Goal: Task Accomplishment & Management: Manage account settings

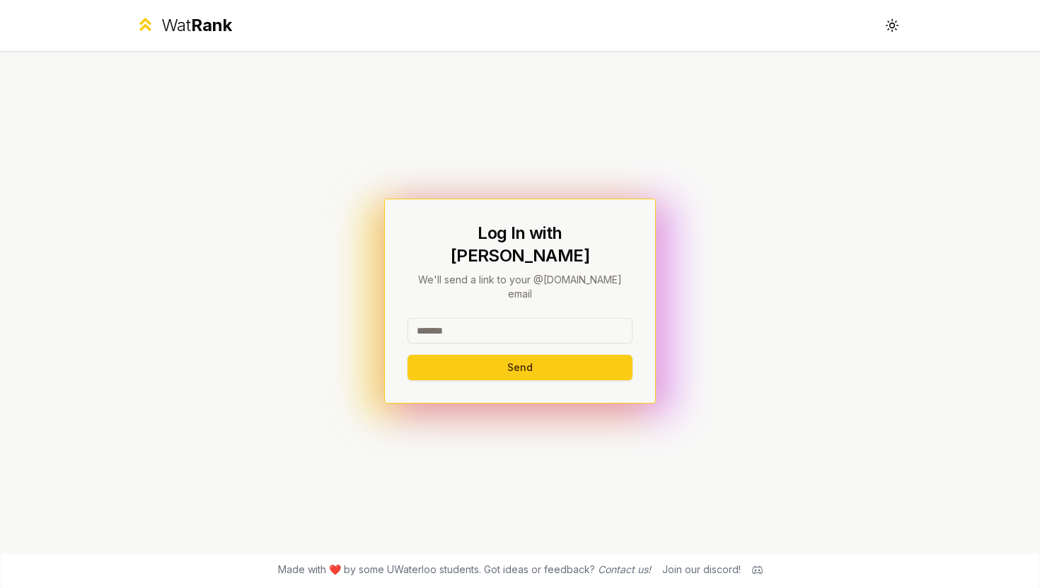
click at [463, 318] on input at bounding box center [519, 330] width 225 height 25
type input "*******"
click at [407, 355] on button "Send" at bounding box center [519, 367] width 225 height 25
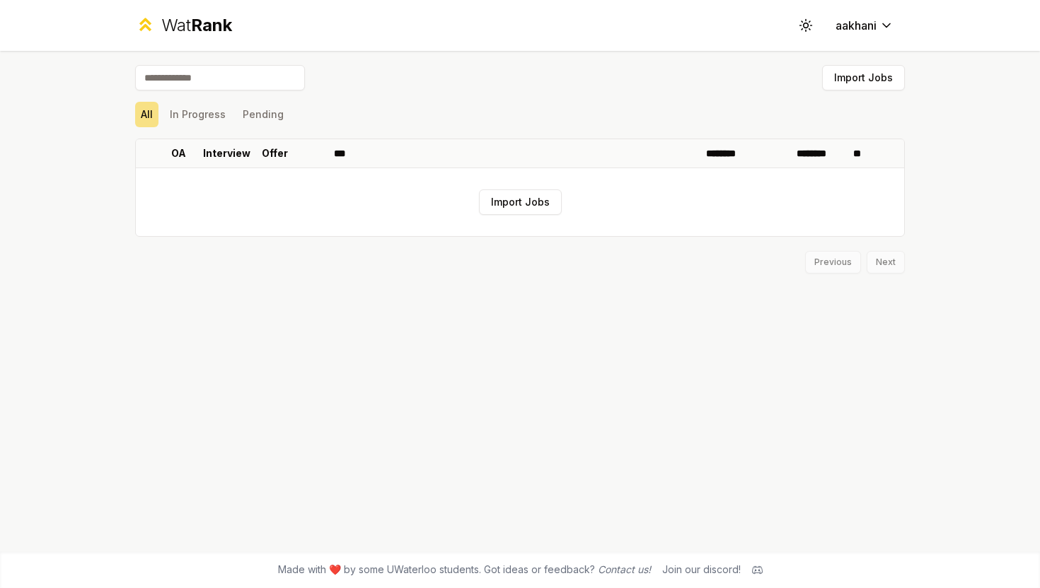
click at [250, 81] on input at bounding box center [220, 77] width 170 height 25
click at [235, 79] on input at bounding box center [220, 77] width 170 height 25
click at [185, 124] on button "In Progress" at bounding box center [197, 114] width 67 height 25
click at [146, 112] on button "All" at bounding box center [146, 114] width 23 height 25
click at [151, 112] on button "All" at bounding box center [146, 114] width 23 height 25
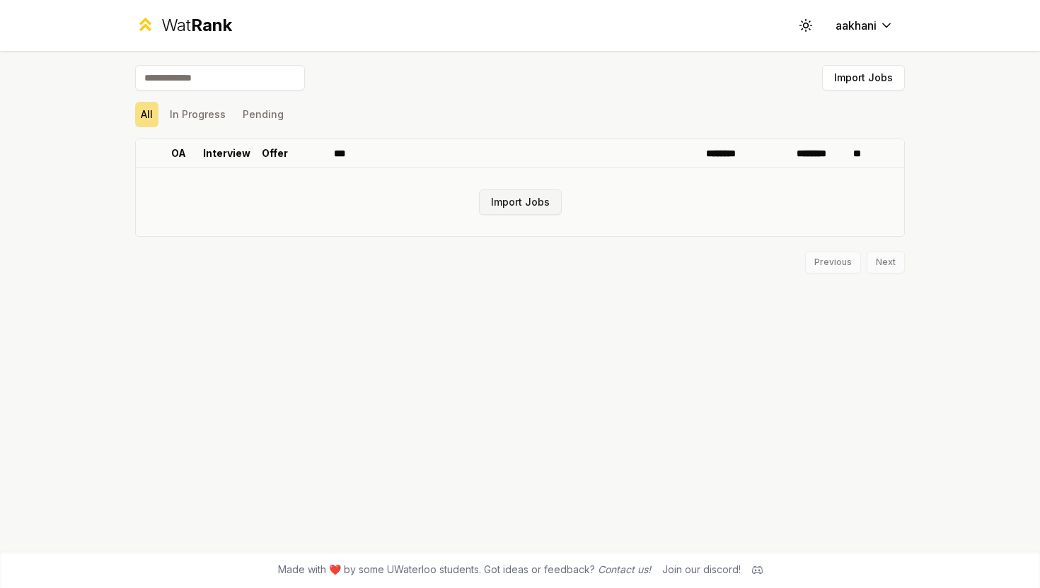
click at [509, 199] on button "Import Jobs" at bounding box center [520, 202] width 83 height 25
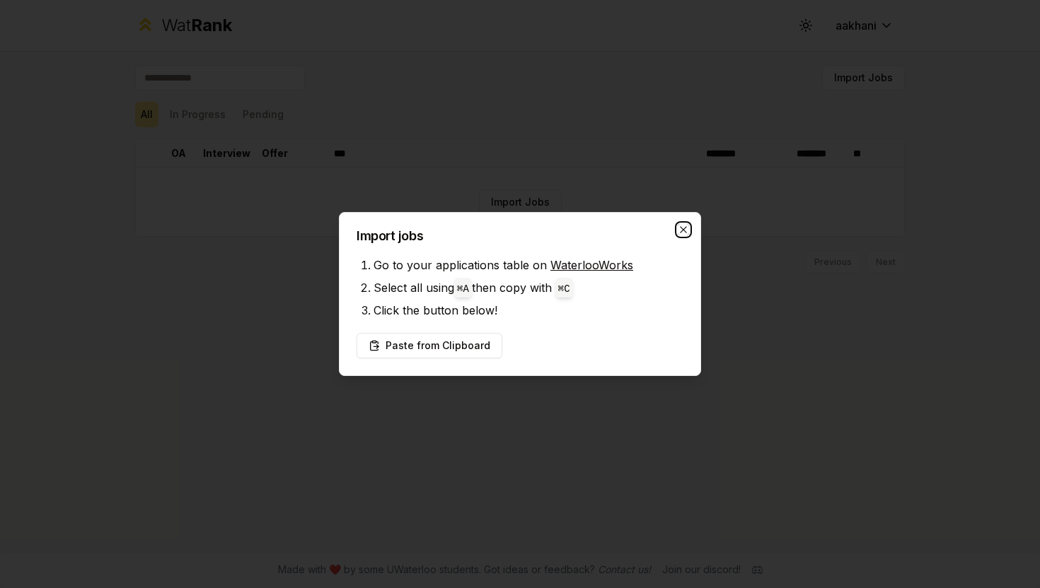
click at [680, 228] on icon "button" at bounding box center [683, 229] width 11 height 11
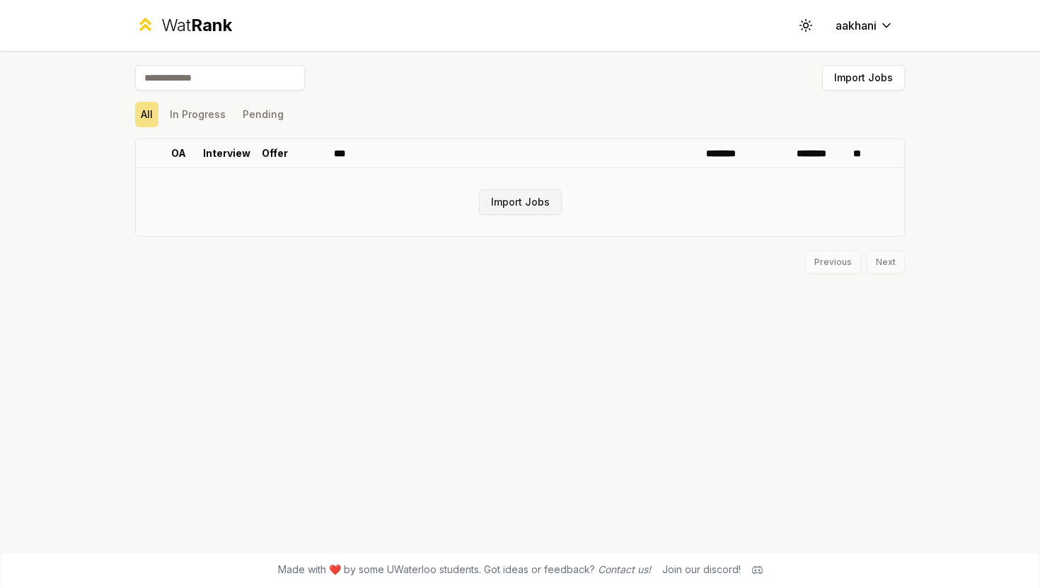
click at [518, 206] on button "Import Jobs" at bounding box center [520, 202] width 83 height 25
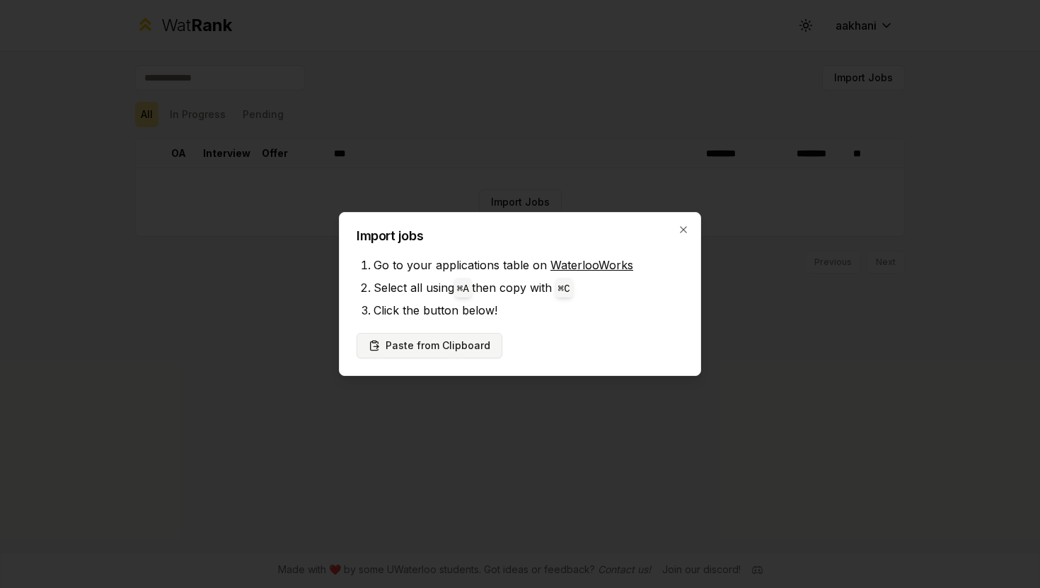
click at [431, 354] on button "Paste from Clipboard" at bounding box center [429, 345] width 146 height 25
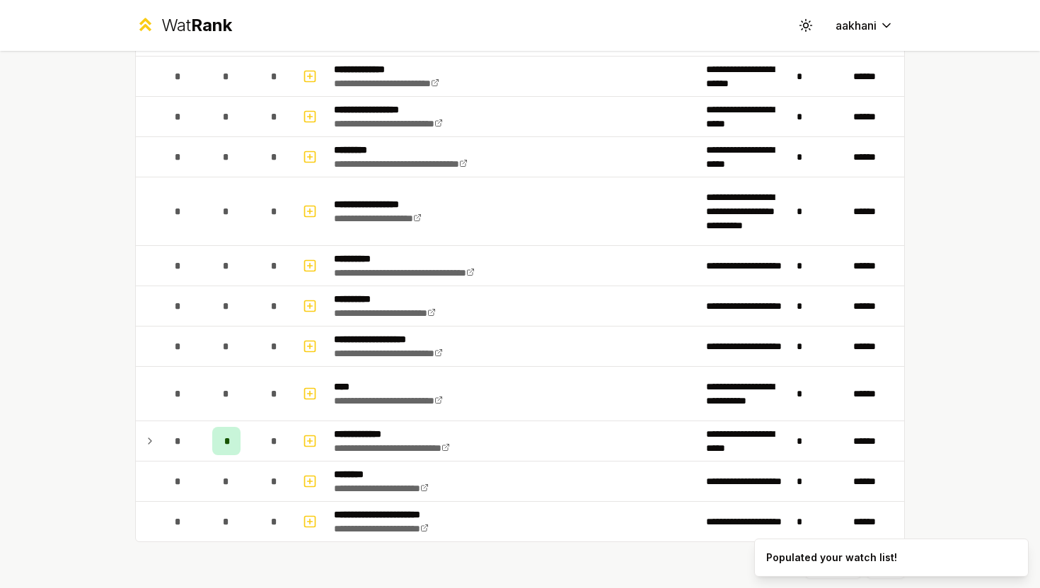
scroll to position [1582, 0]
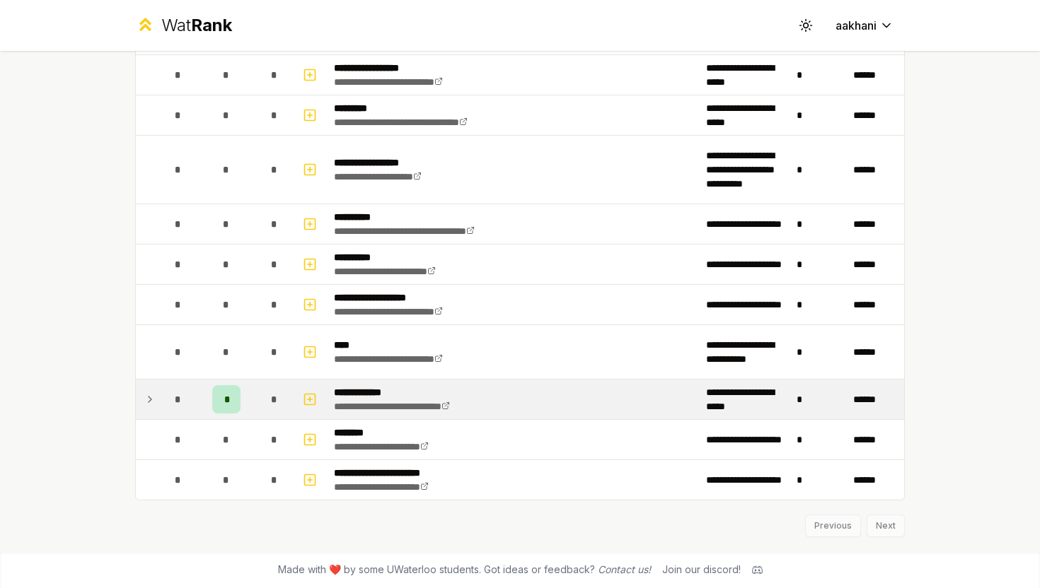
click at [228, 397] on div "*" at bounding box center [226, 399] width 28 height 28
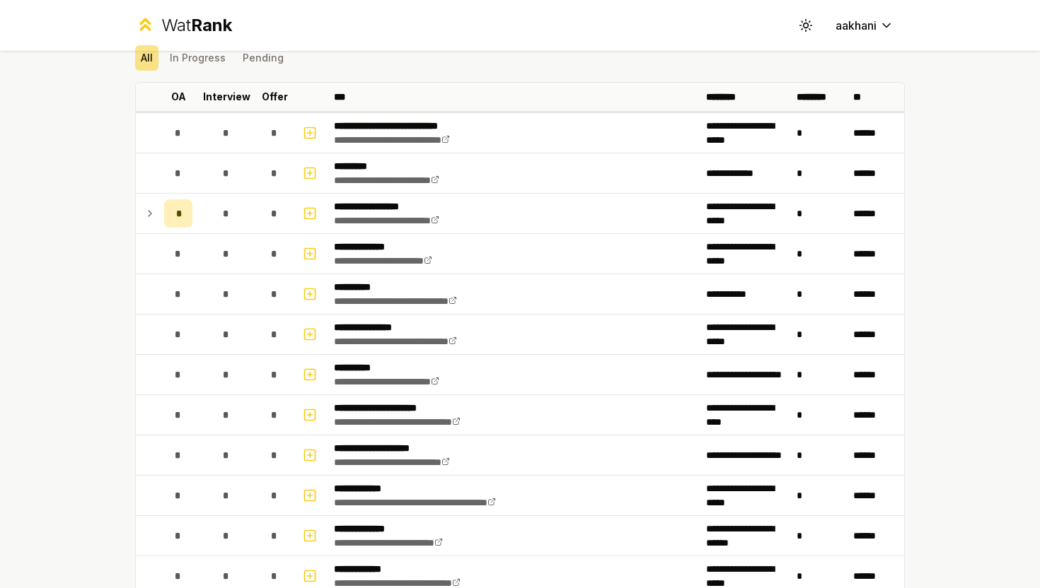
scroll to position [0, 0]
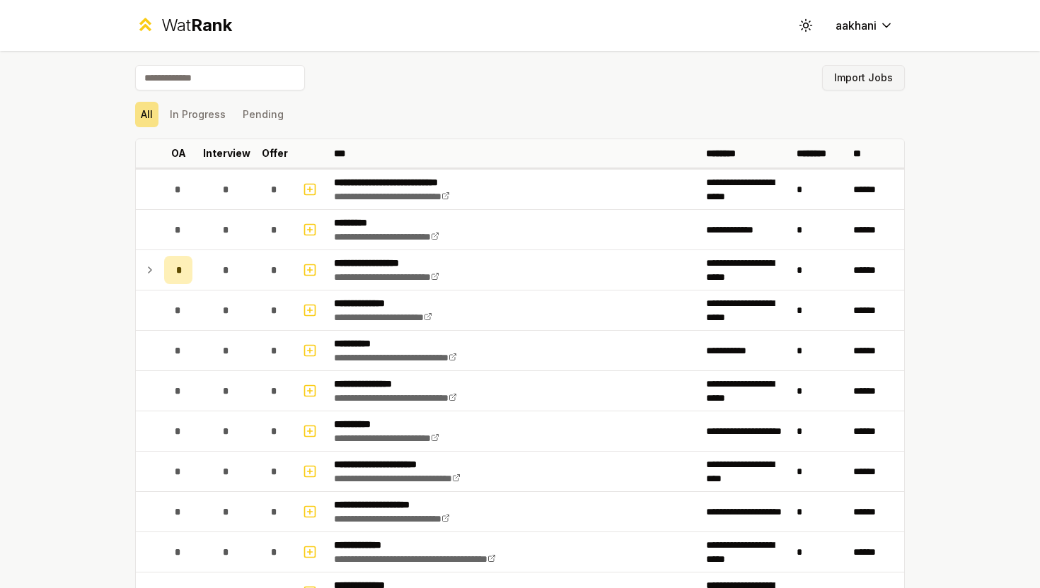
click at [878, 89] on button "Import Jobs" at bounding box center [863, 77] width 83 height 25
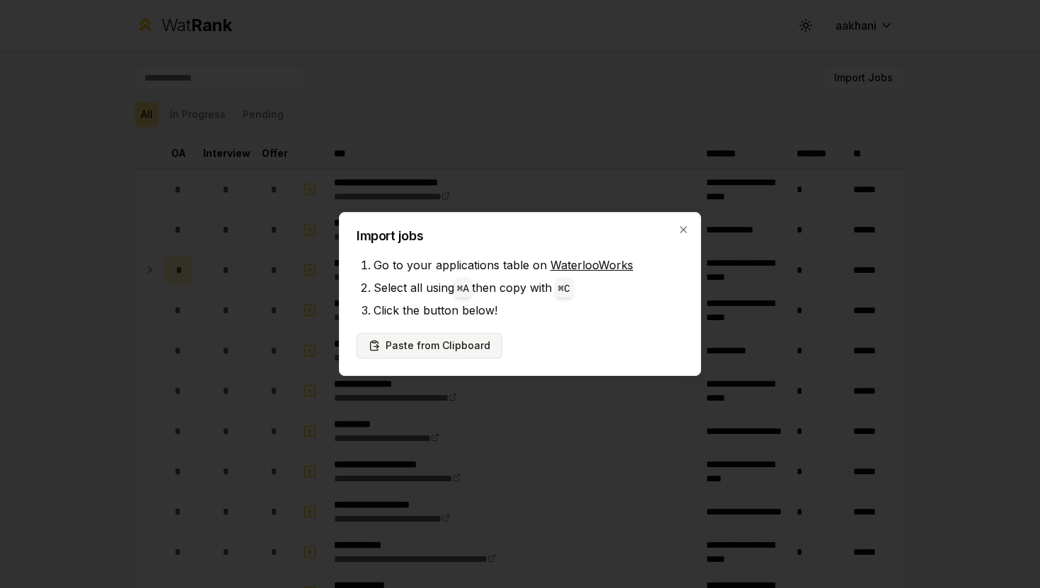
click at [451, 344] on button "Paste from Clipboard" at bounding box center [429, 345] width 146 height 25
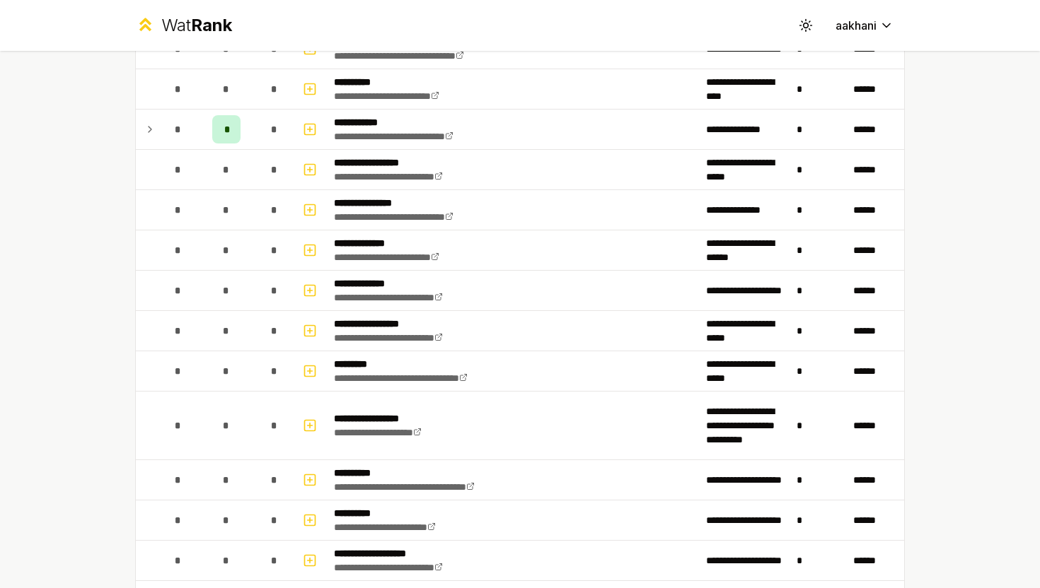
scroll to position [1798, 0]
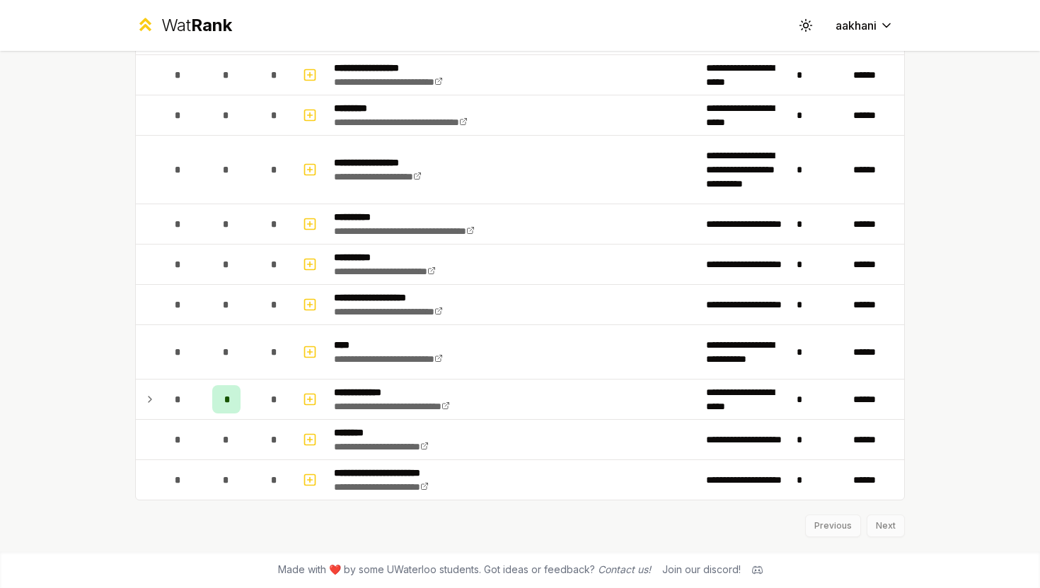
click at [540, 535] on div "Previous Next" at bounding box center [519, 519] width 769 height 37
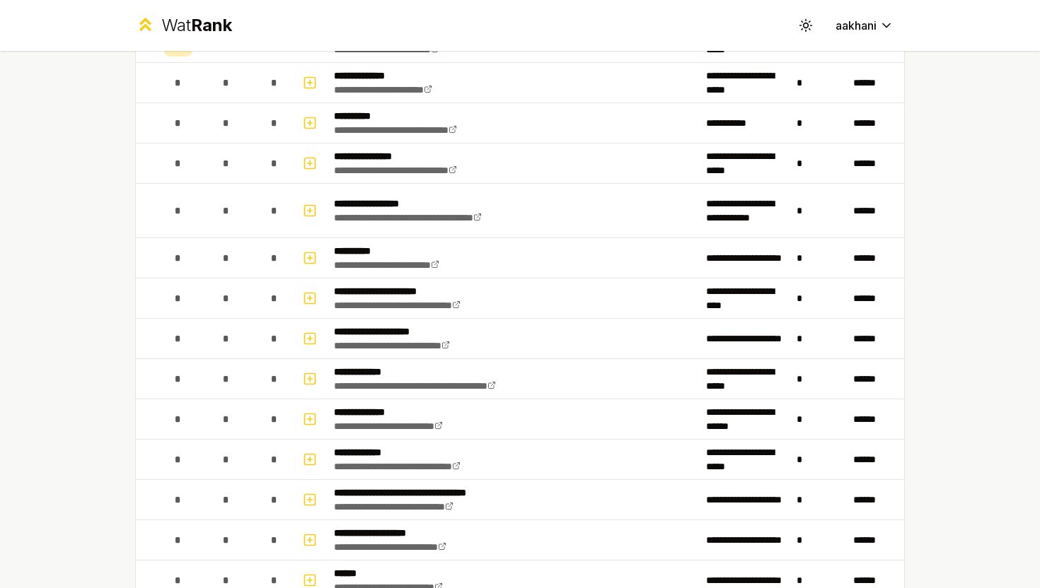
scroll to position [0, 0]
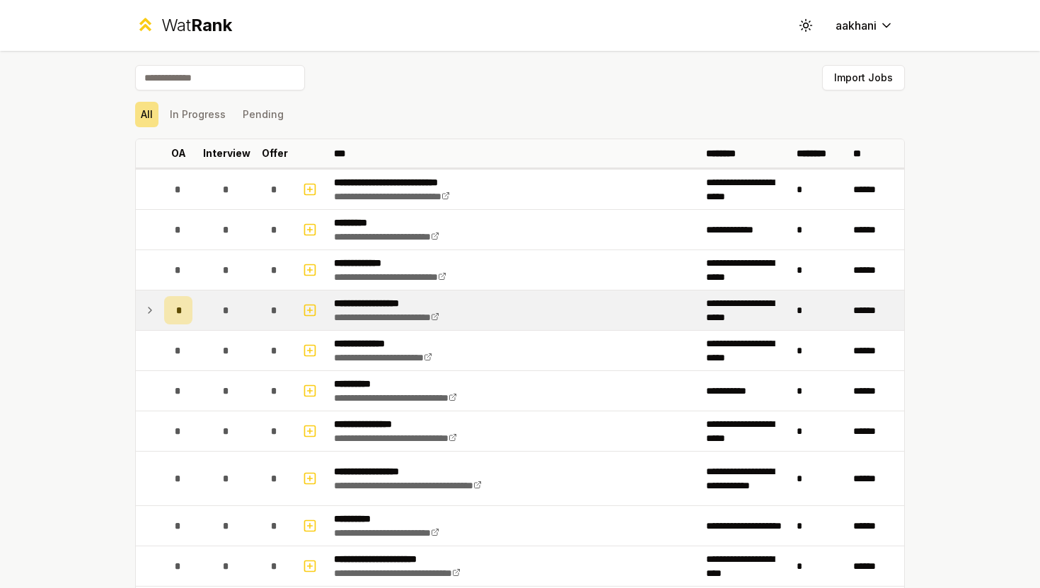
click at [151, 310] on icon at bounding box center [149, 310] width 11 height 17
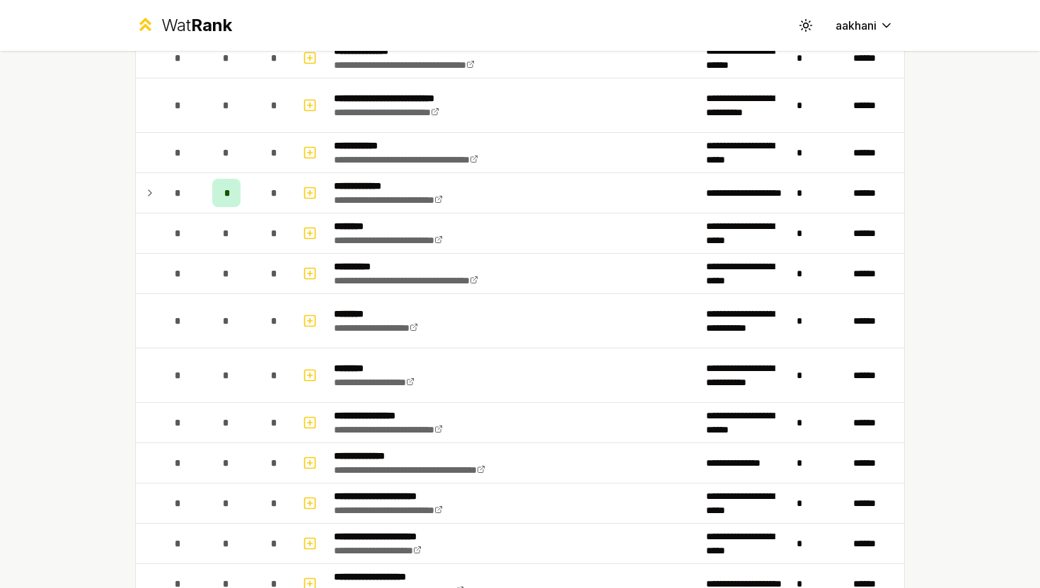
scroll to position [1033, 0]
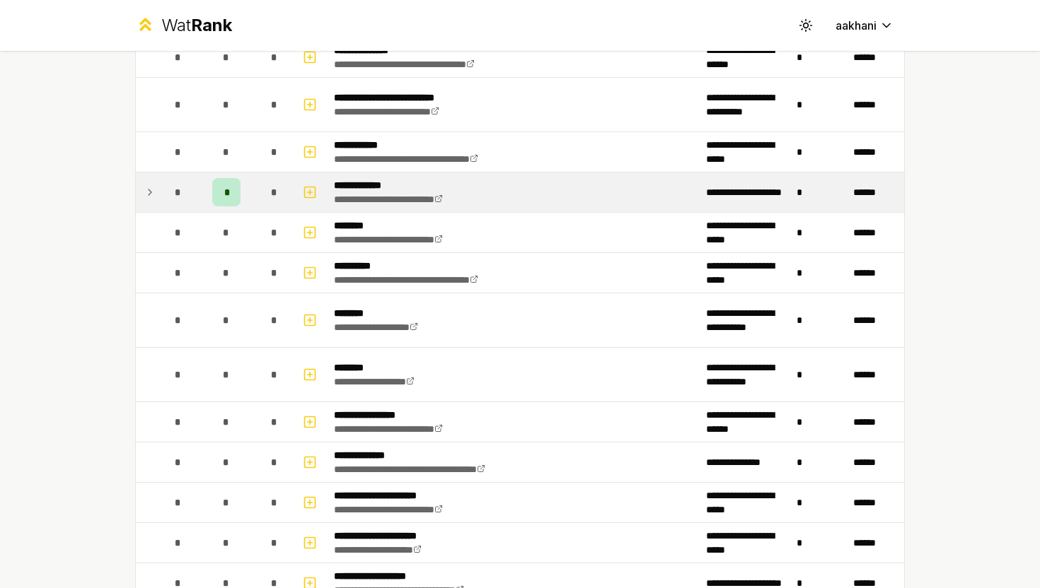
click at [152, 185] on icon at bounding box center [149, 192] width 11 height 17
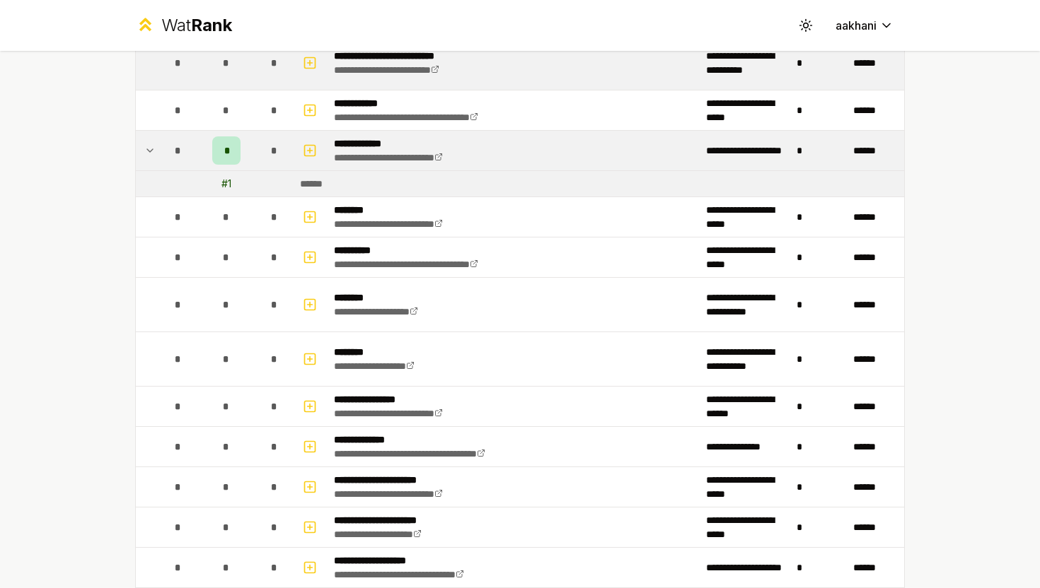
scroll to position [1028, 0]
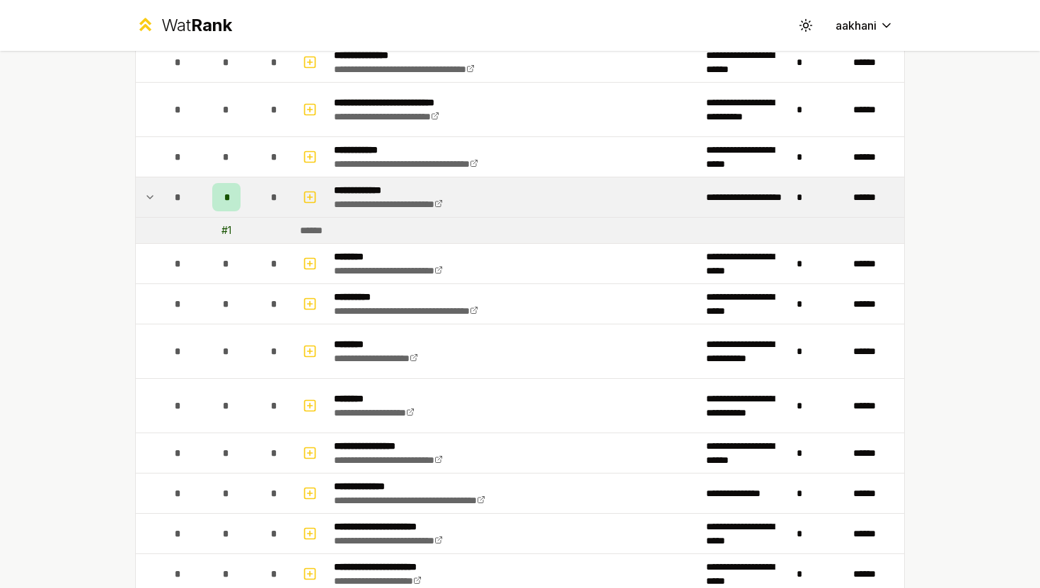
click at [369, 194] on p "**********" at bounding box center [405, 190] width 142 height 14
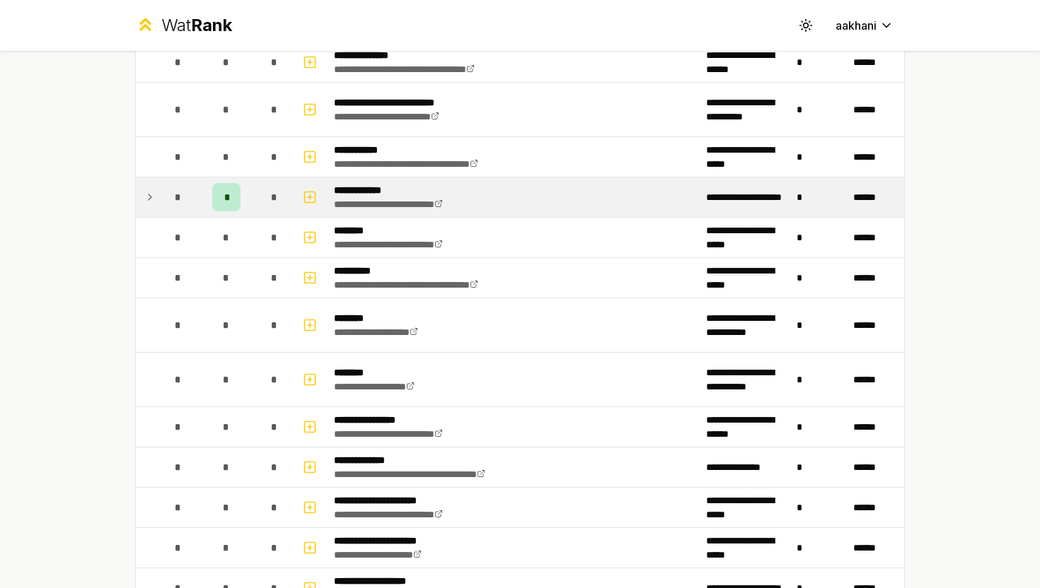
click at [369, 194] on p "**********" at bounding box center [405, 190] width 142 height 14
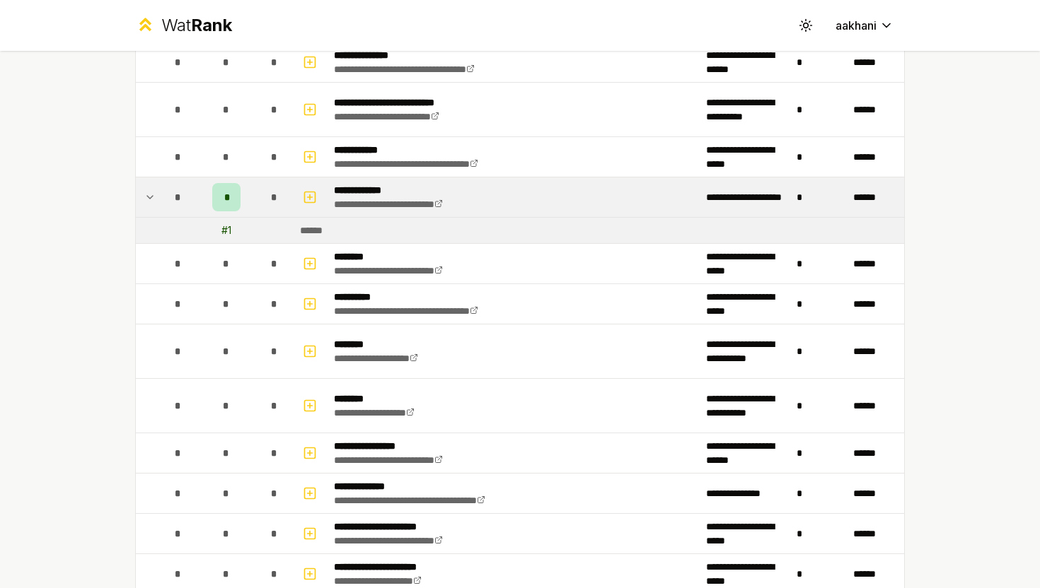
click at [226, 193] on span "*" at bounding box center [226, 197] width 4 height 14
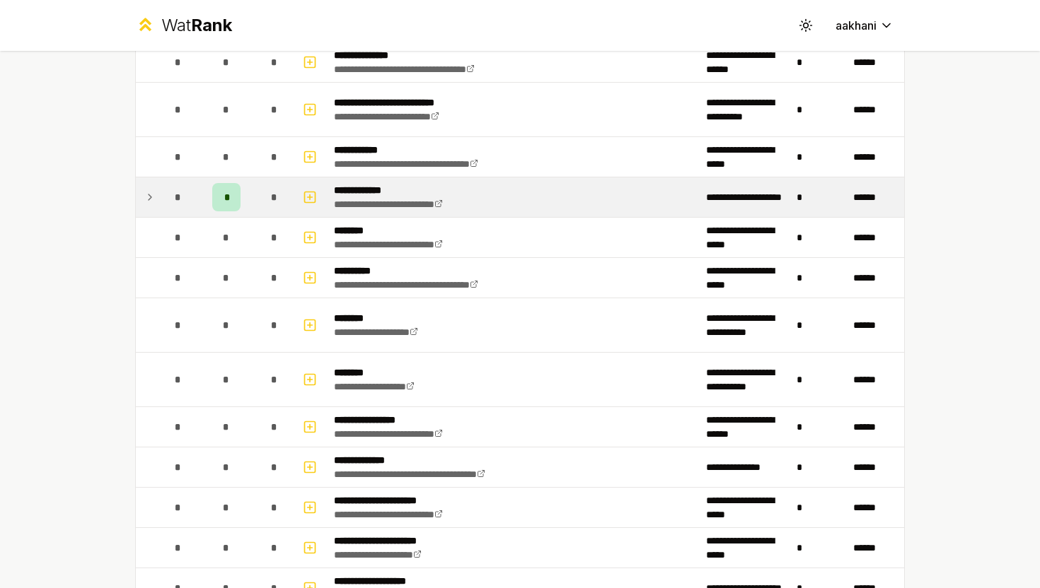
click at [226, 193] on span "*" at bounding box center [226, 197] width 4 height 14
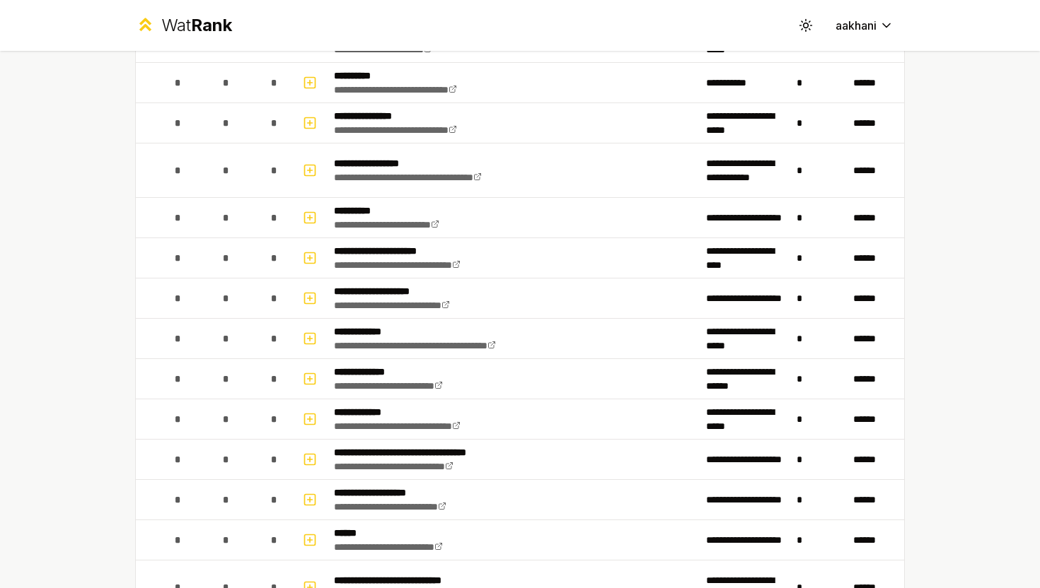
scroll to position [10, 0]
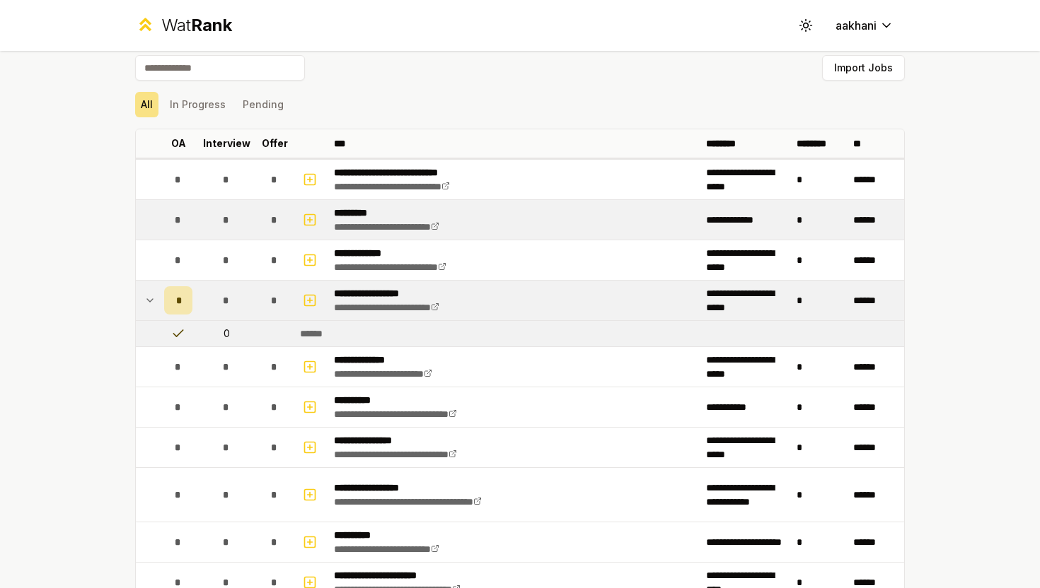
click at [371, 209] on p "*********" at bounding box center [406, 213] width 144 height 14
click at [168, 216] on div "*" at bounding box center [178, 220] width 28 height 28
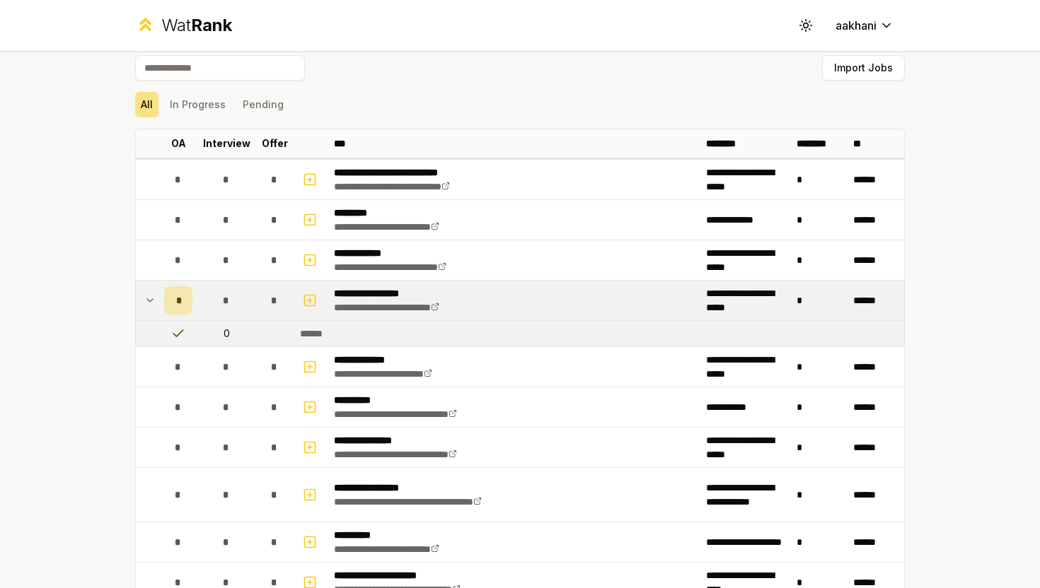
click at [221, 87] on div "All In Progress Pending" at bounding box center [519, 104] width 769 height 37
click at [212, 107] on button "In Progress" at bounding box center [197, 104] width 67 height 25
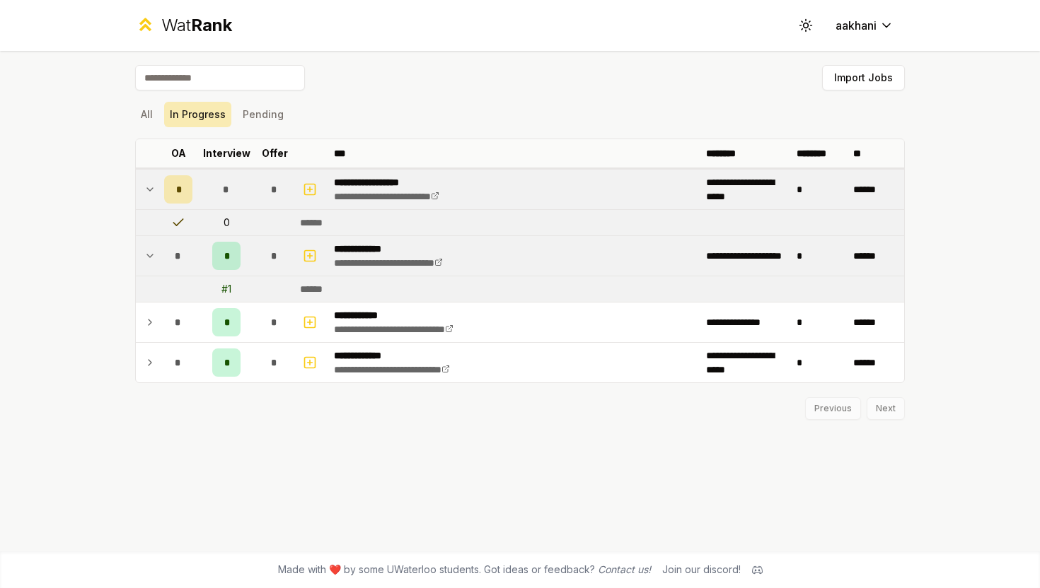
scroll to position [0, 0]
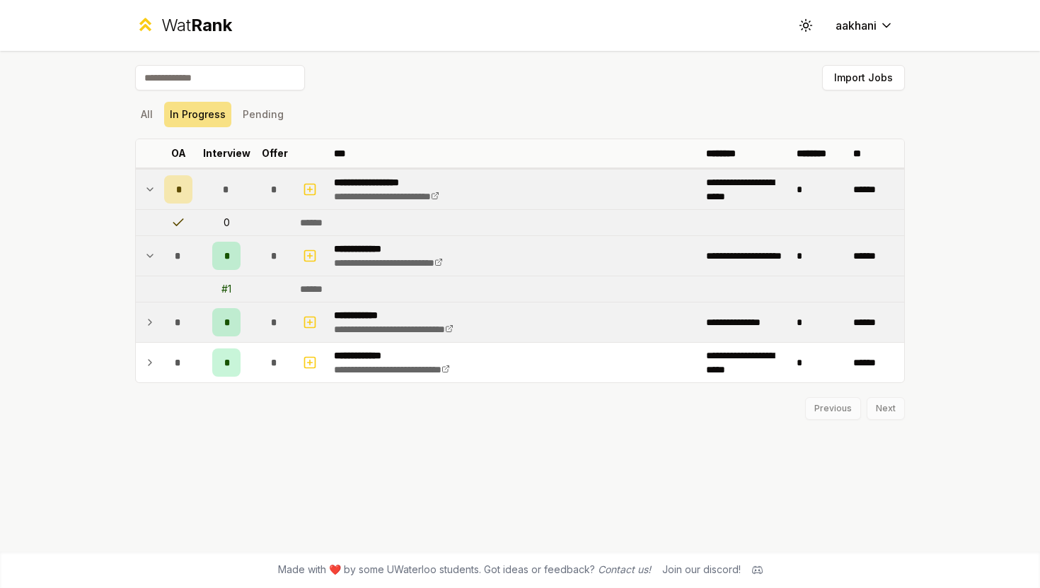
click at [618, 329] on td "**********" at bounding box center [514, 323] width 372 height 40
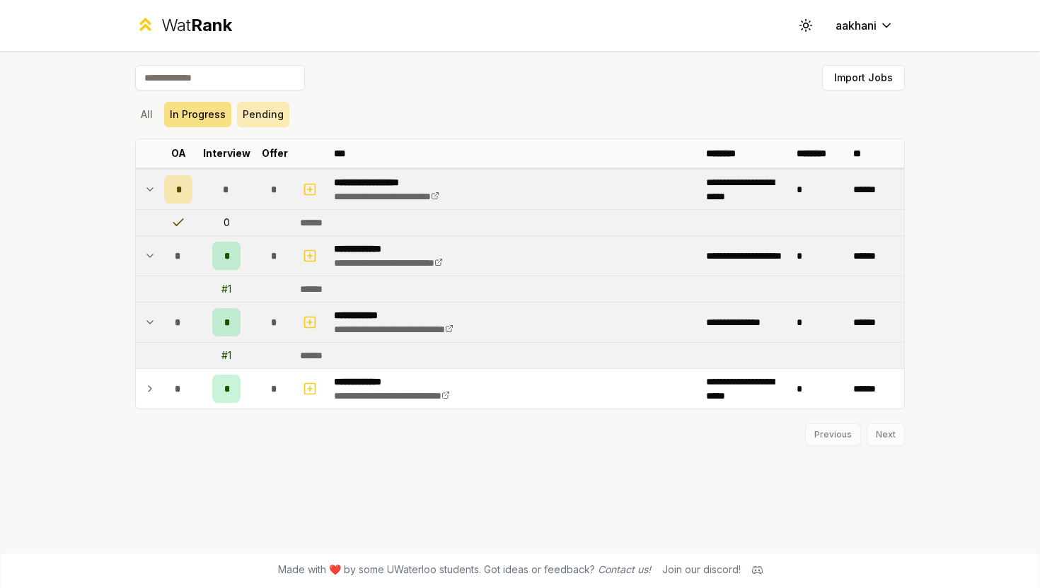
click at [245, 114] on button "Pending" at bounding box center [263, 114] width 52 height 25
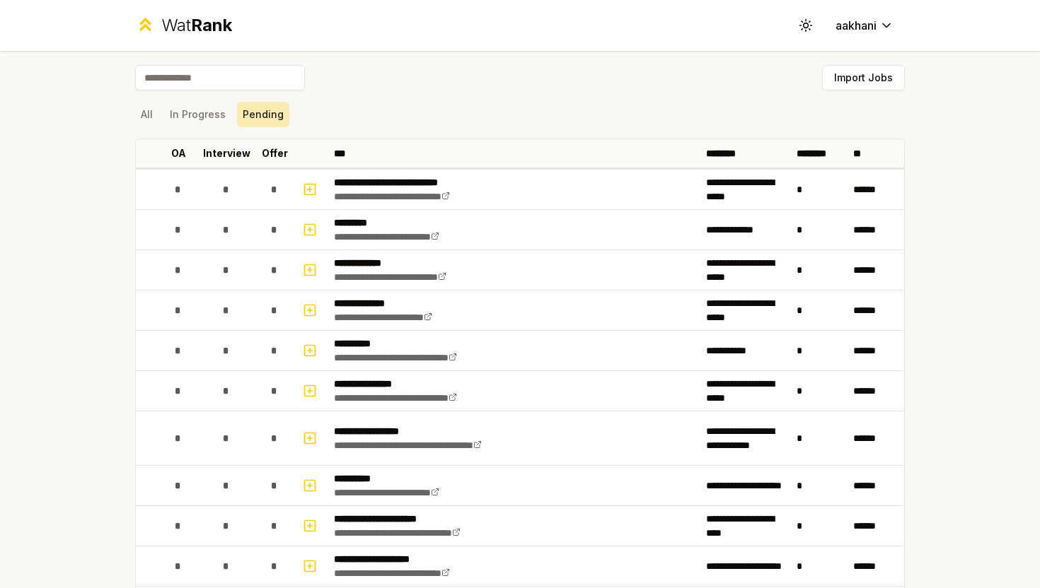
scroll to position [1600, 0]
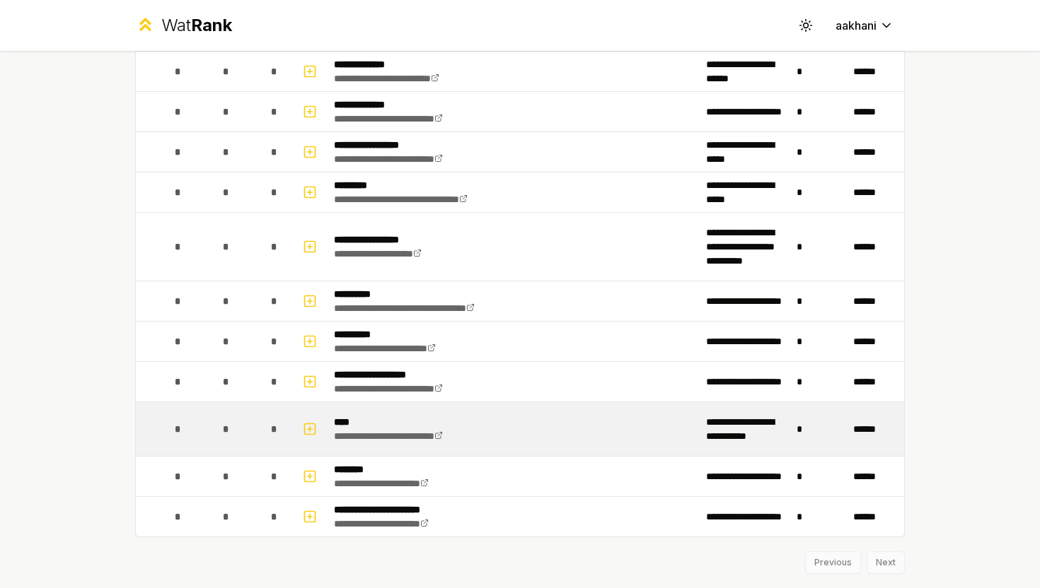
click at [343, 419] on p "****" at bounding box center [405, 422] width 142 height 14
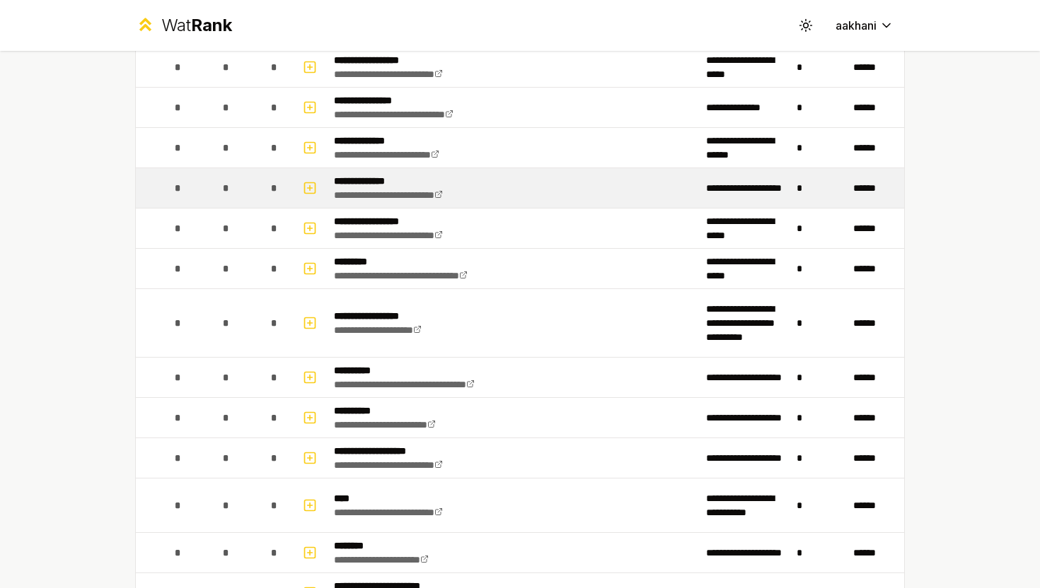
scroll to position [1637, 0]
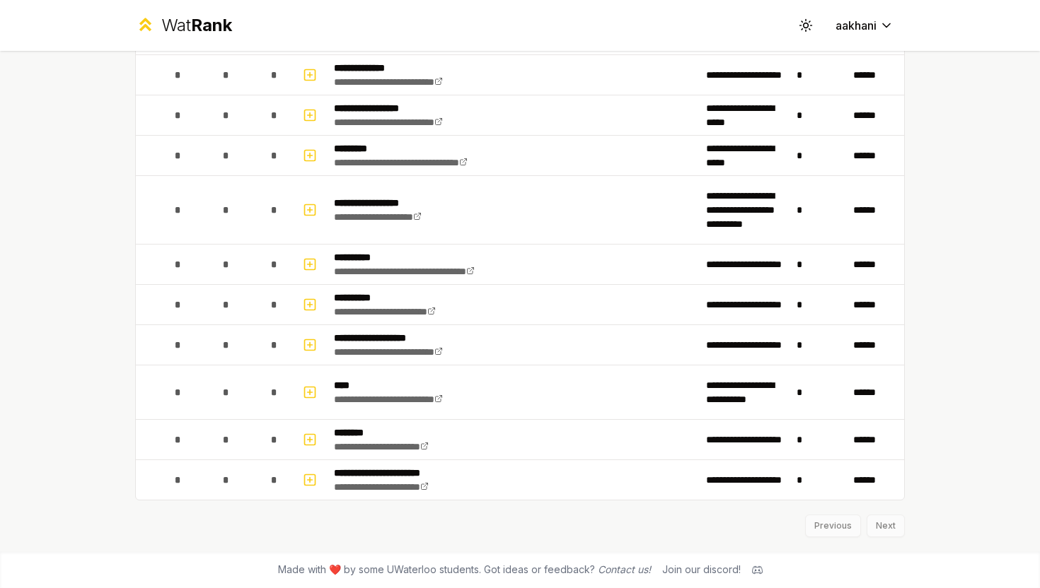
click at [825, 536] on div "Previous Next" at bounding box center [519, 519] width 769 height 37
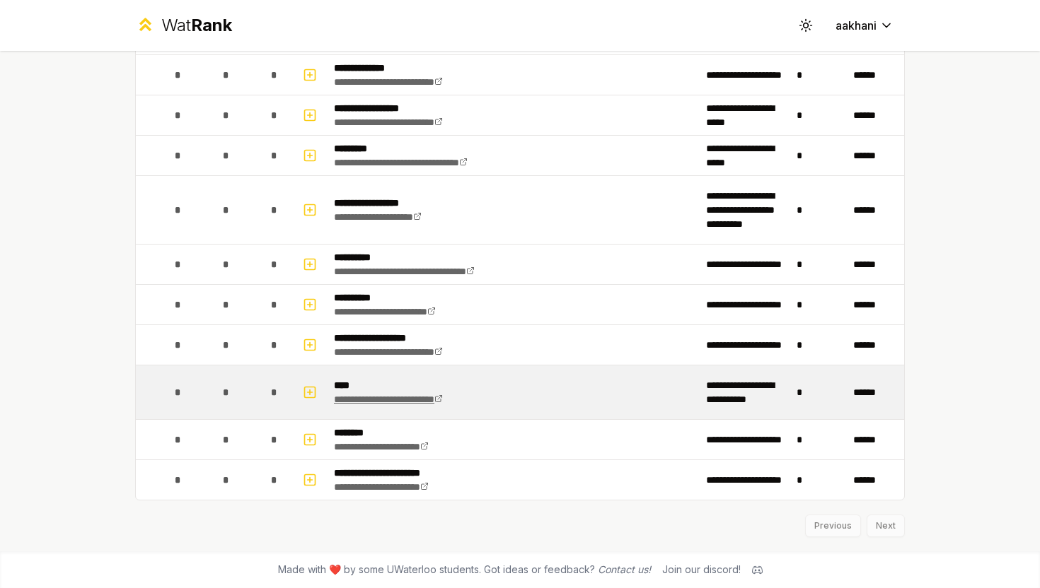
click at [443, 400] on icon at bounding box center [438, 399] width 8 height 8
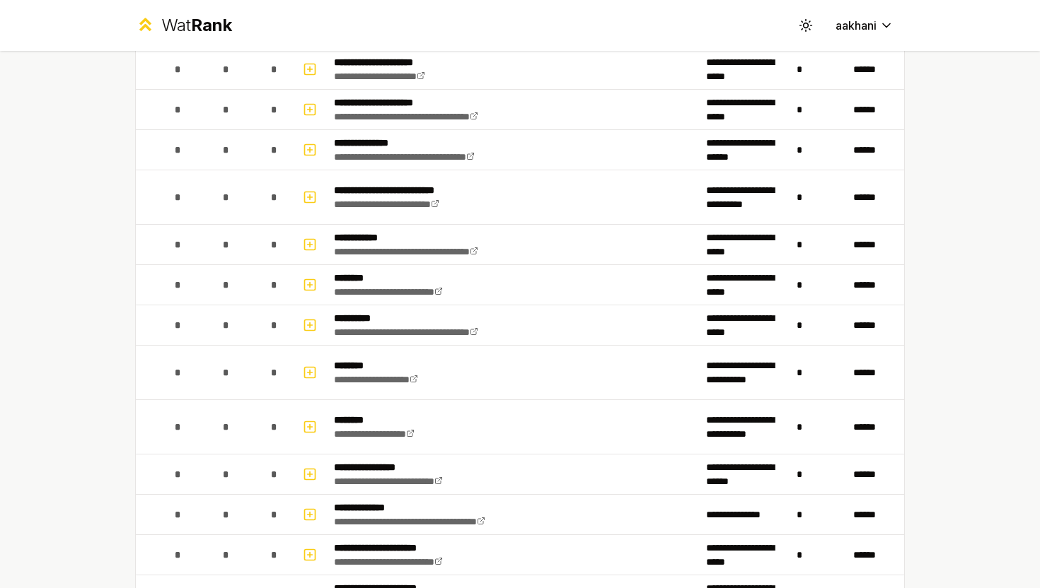
scroll to position [873, 0]
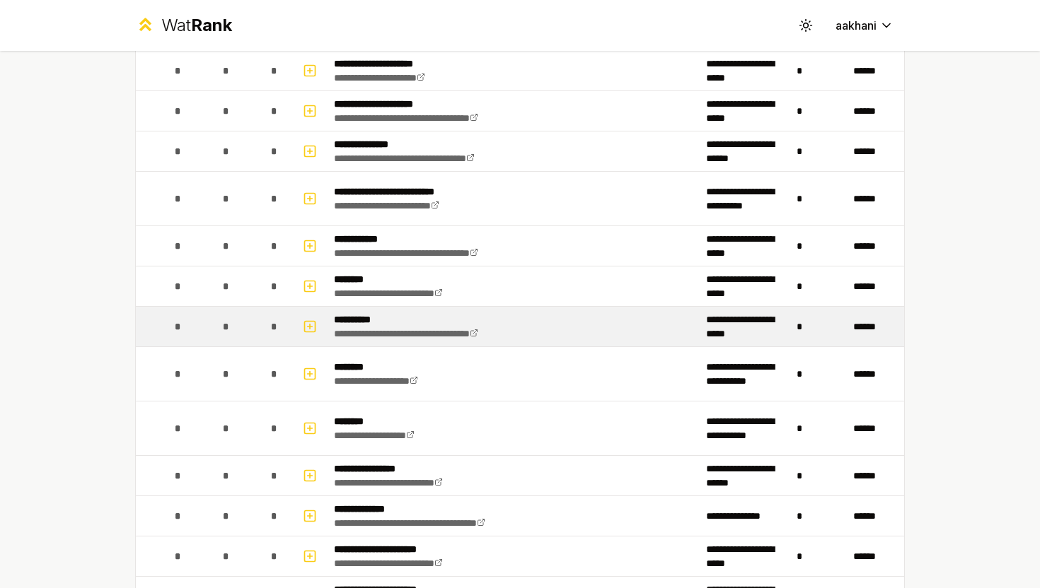
click at [357, 315] on p "**********" at bounding box center [427, 320] width 186 height 14
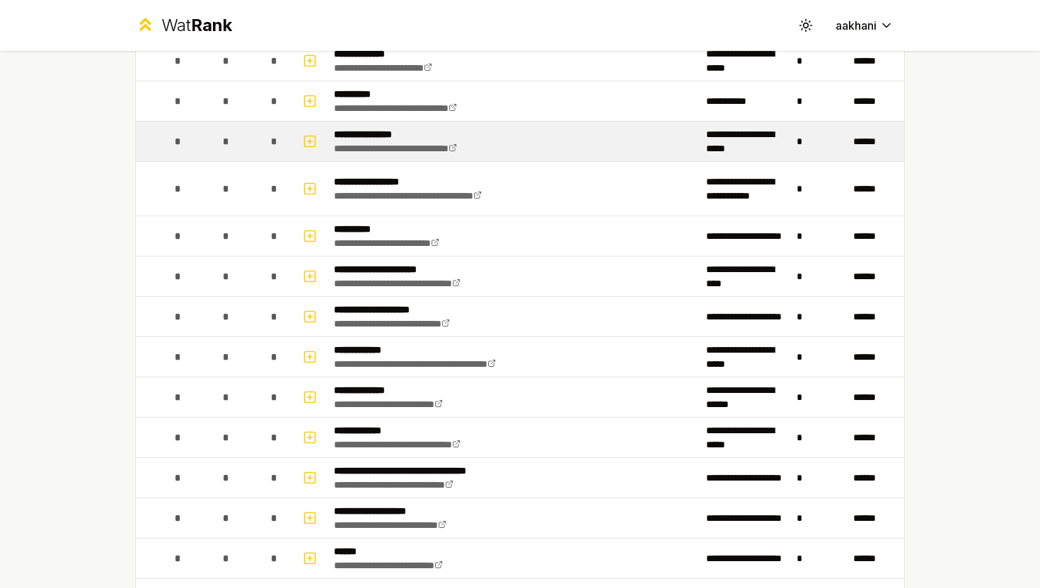
scroll to position [0, 0]
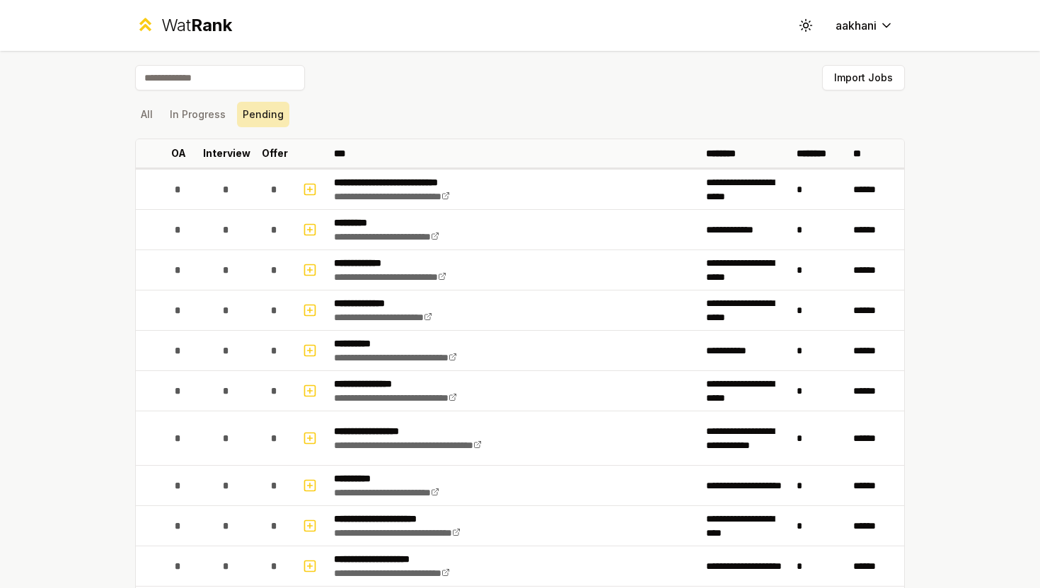
click at [265, 117] on button "Pending" at bounding box center [263, 114] width 52 height 25
click at [208, 117] on button "In Progress" at bounding box center [197, 114] width 67 height 25
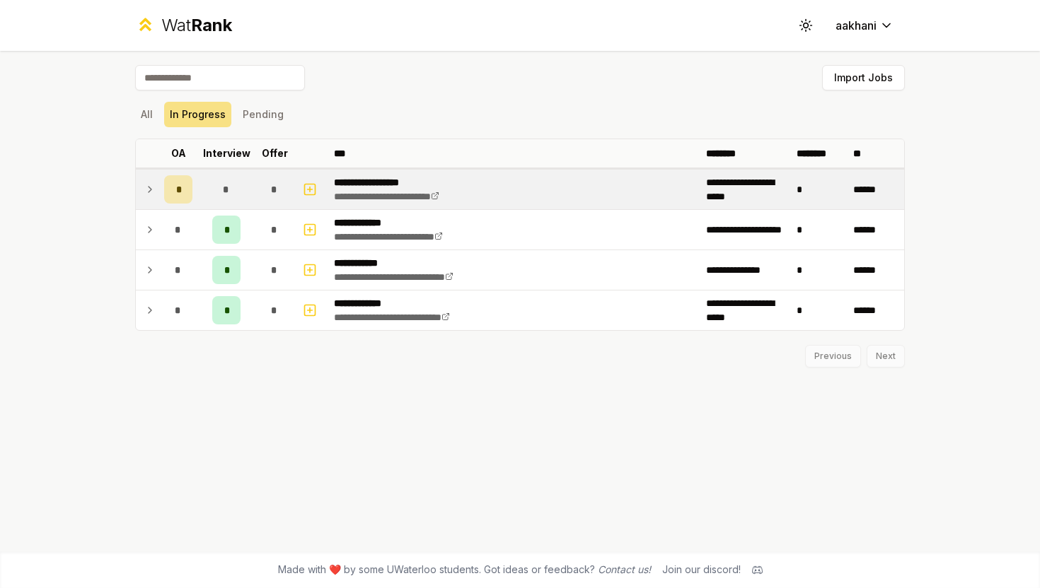
click at [149, 194] on icon at bounding box center [149, 189] width 11 height 17
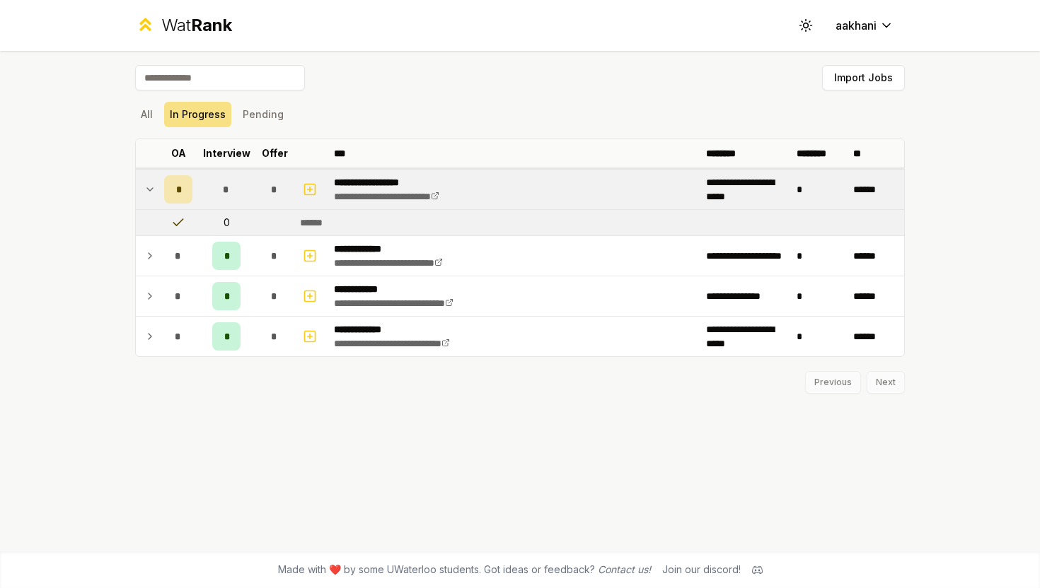
click at [149, 194] on icon at bounding box center [149, 189] width 11 height 17
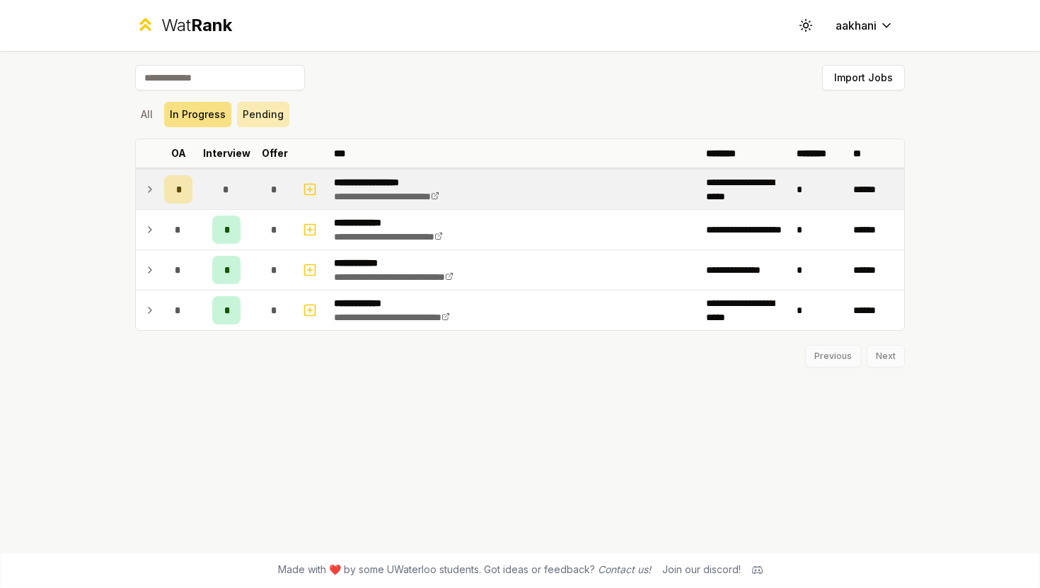
click at [262, 122] on button "Pending" at bounding box center [263, 114] width 52 height 25
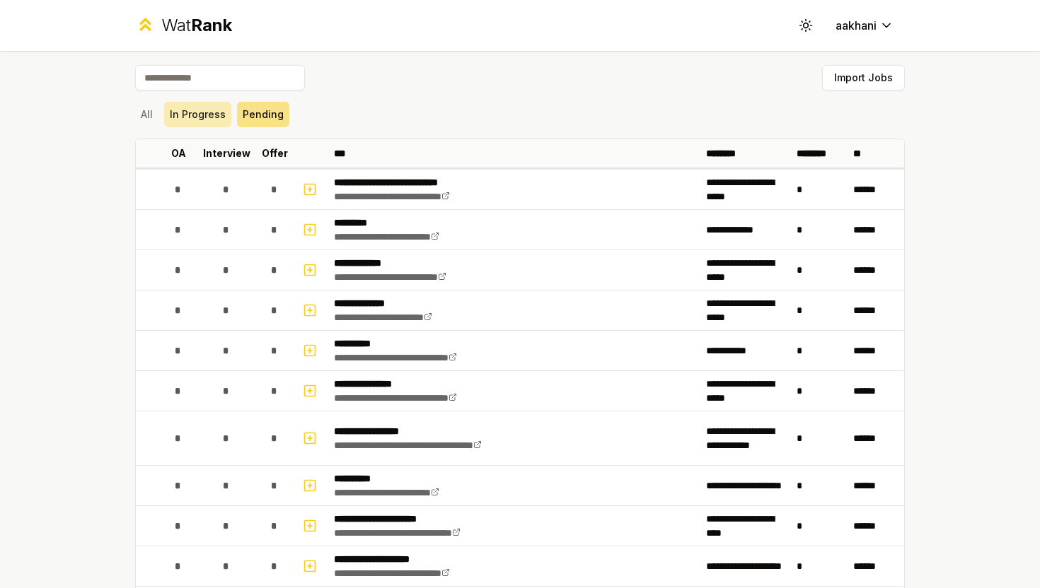
click at [218, 121] on button "In Progress" at bounding box center [197, 114] width 67 height 25
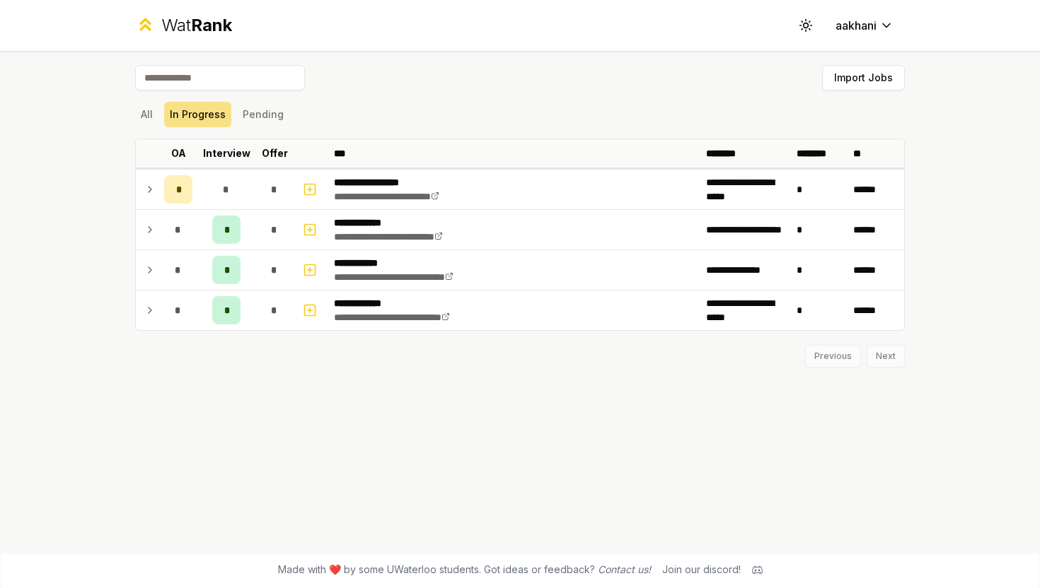
click at [161, 121] on div "All In Progress Pending" at bounding box center [519, 114] width 769 height 25
click at [156, 121] on button "All" at bounding box center [146, 114] width 23 height 25
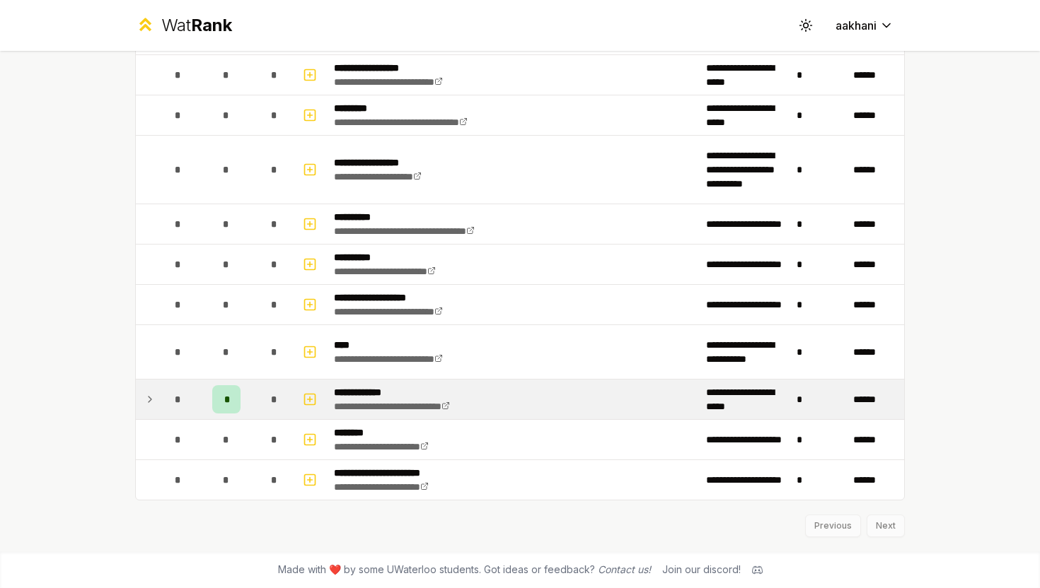
scroll to position [1289, 0]
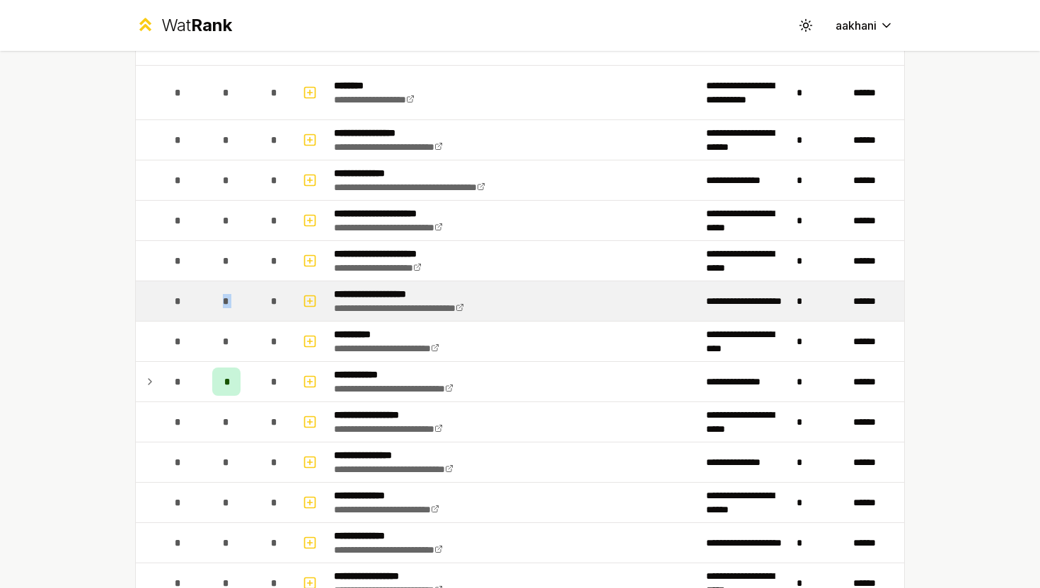
drag, startPoint x: 264, startPoint y: 301, endPoint x: 180, endPoint y: 295, distance: 84.4
click at [180, 295] on tr "**********" at bounding box center [520, 301] width 768 height 40
click at [180, 295] on span "*" at bounding box center [178, 301] width 6 height 14
click at [224, 306] on span "*" at bounding box center [226, 301] width 6 height 14
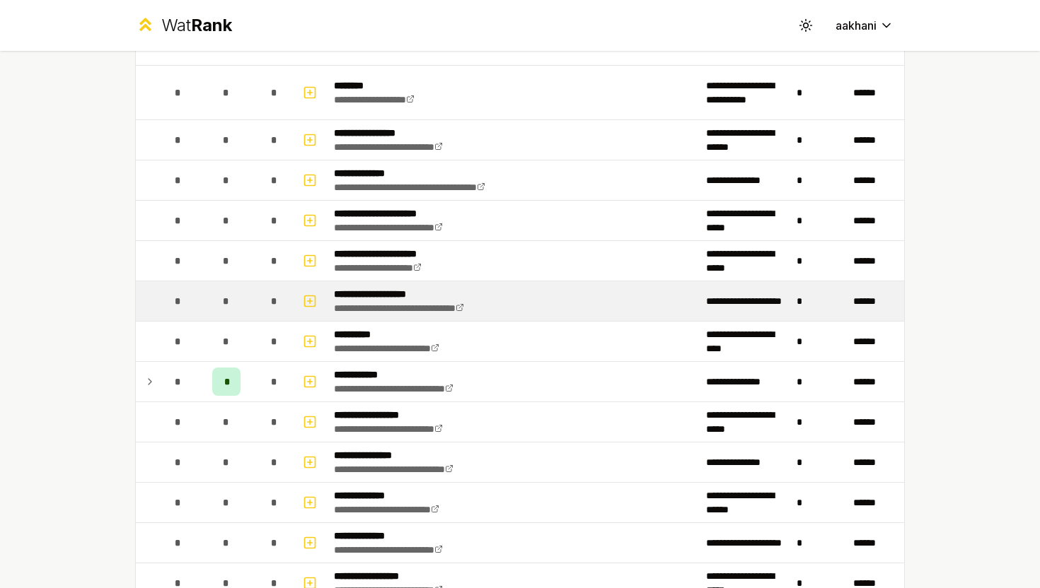
click at [373, 301] on div "**********" at bounding box center [422, 301] width 176 height 28
click at [464, 306] on link "**********" at bounding box center [399, 308] width 130 height 10
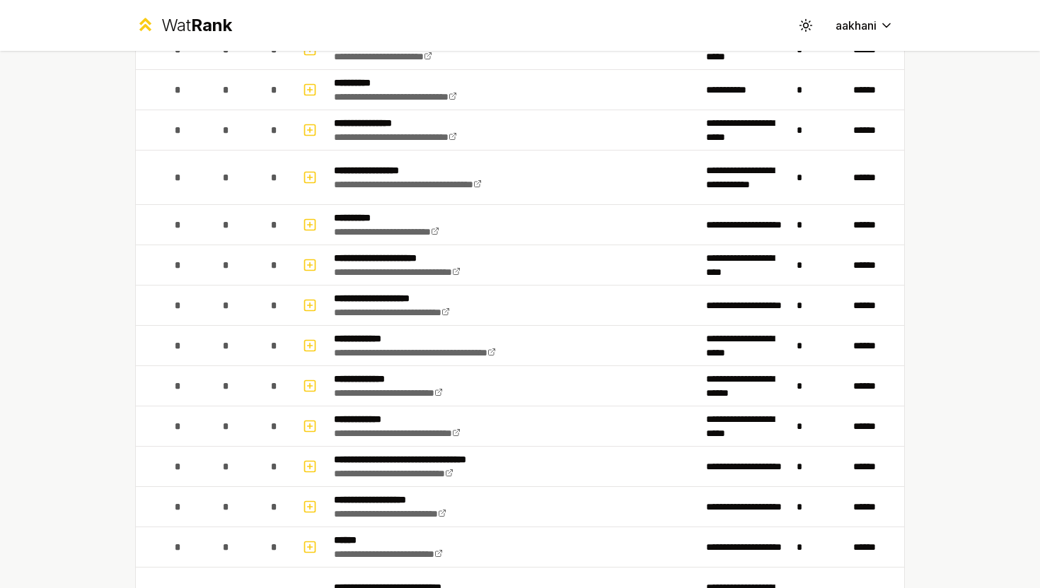
scroll to position [279, 0]
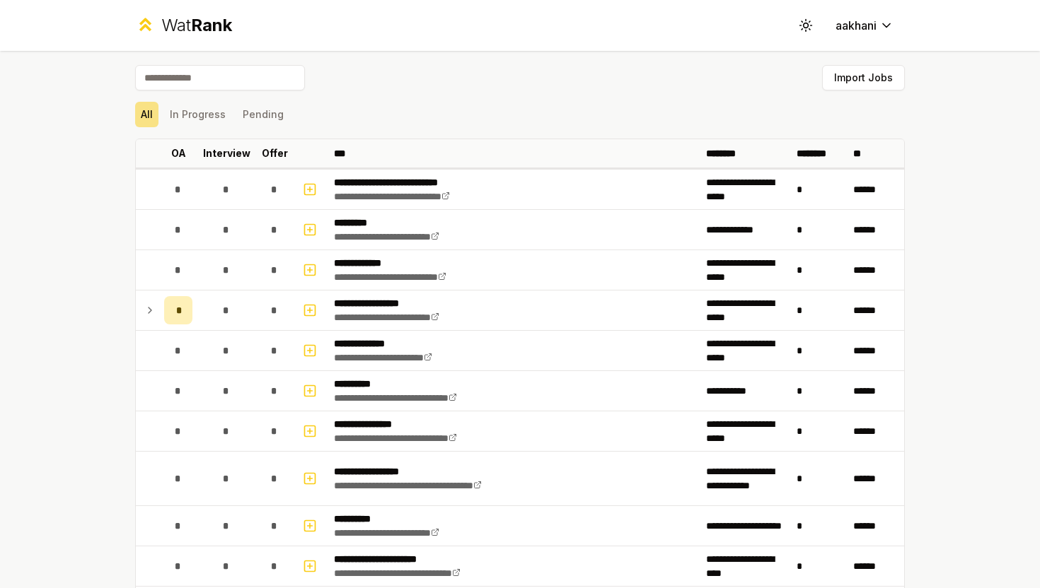
click at [204, 25] on span "Rank" at bounding box center [211, 25] width 41 height 21
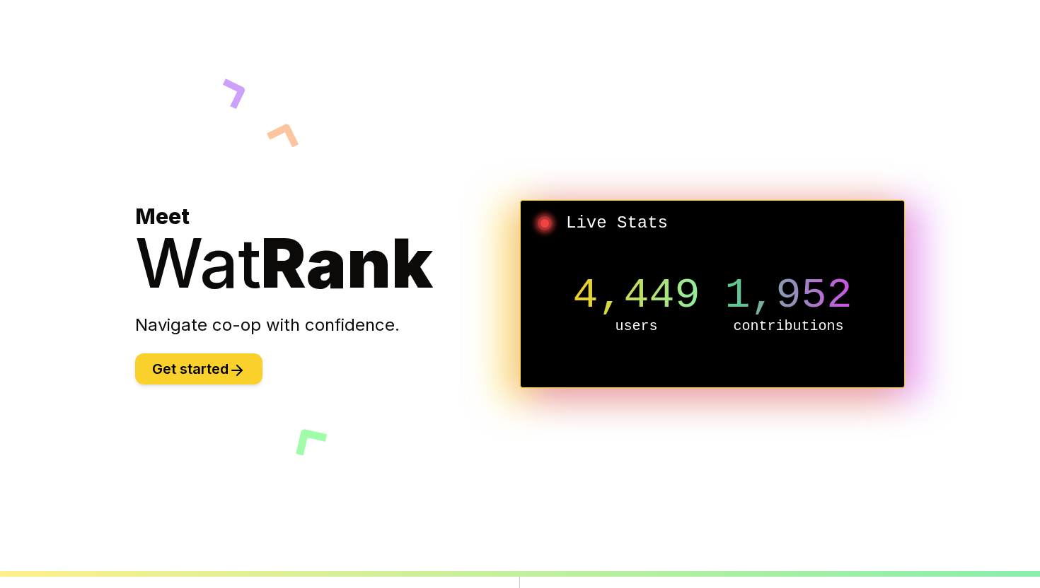
click at [205, 372] on button "Get started" at bounding box center [198, 369] width 127 height 31
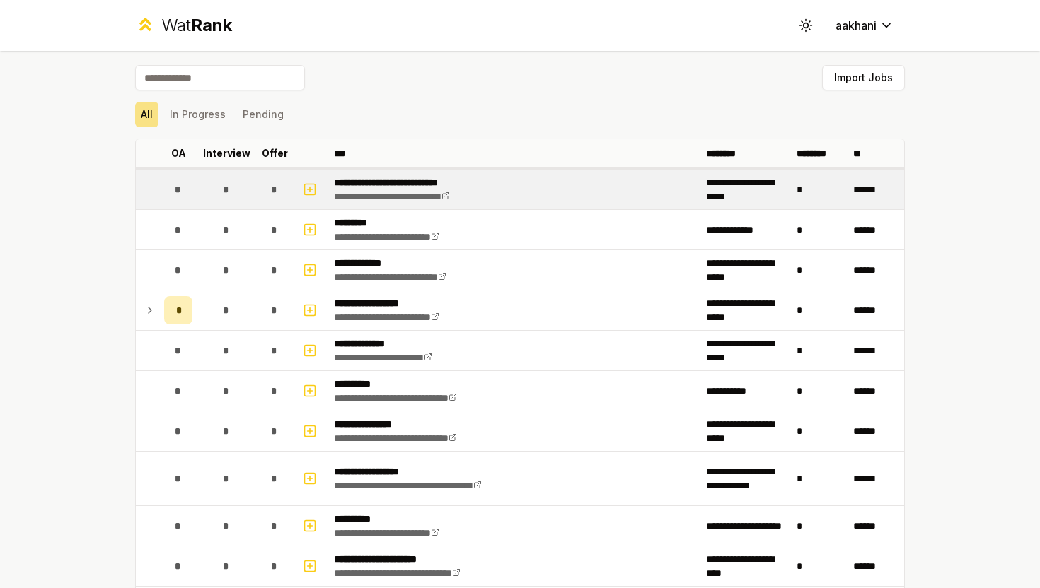
click at [410, 204] on td "**********" at bounding box center [514, 190] width 372 height 40
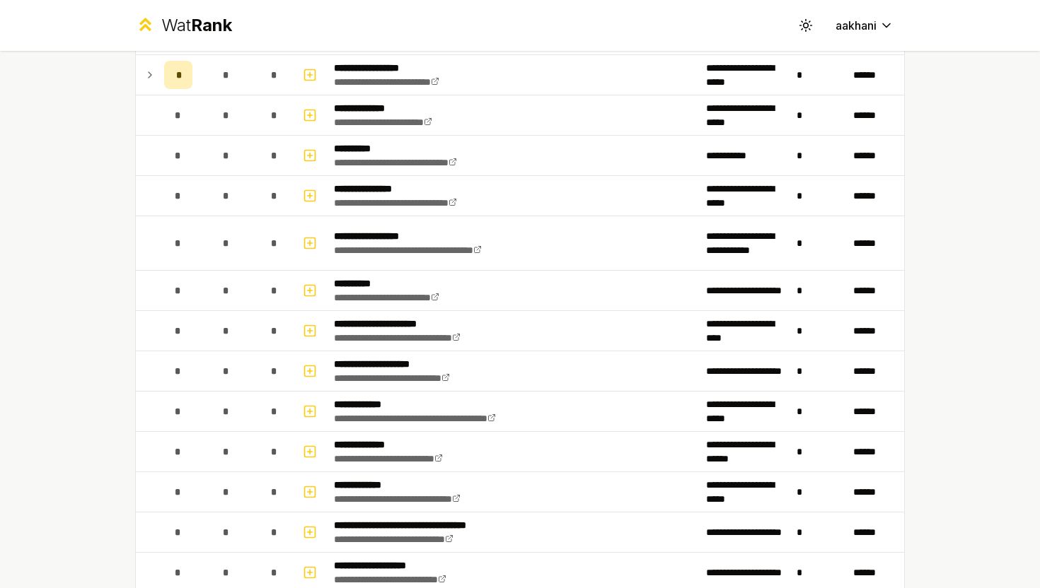
scroll to position [252, 0]
